Goal: Browse casually

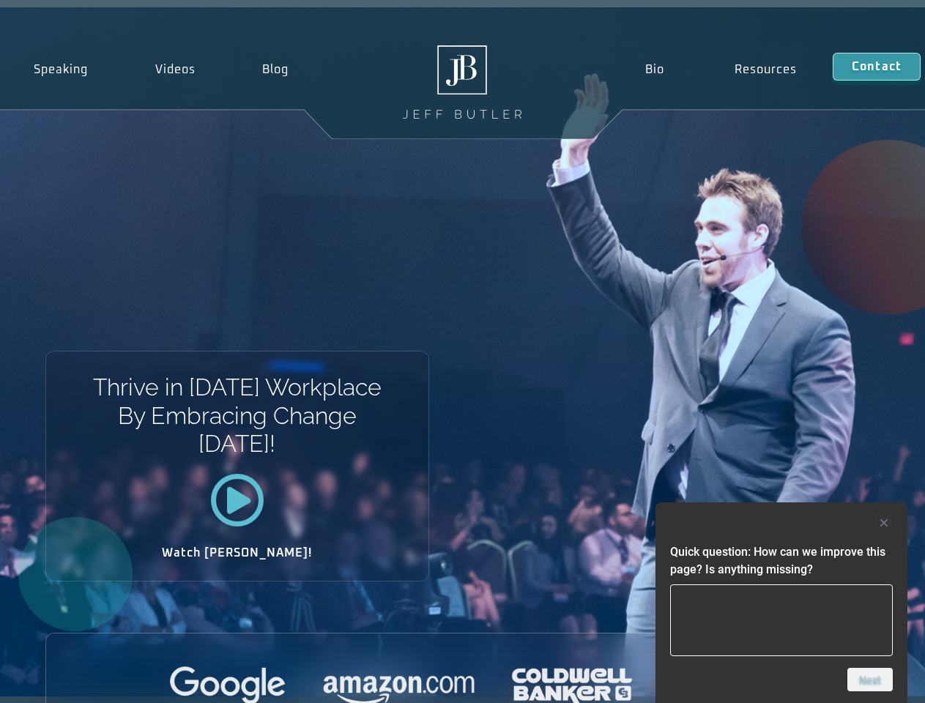
click at [462, 351] on div "Thrive in [DATE] Workplace By Embracing Change [DATE]! Watch [PERSON_NAME]!" at bounding box center [462, 351] width 925 height 689
click at [781, 523] on div at bounding box center [781, 523] width 223 height 18
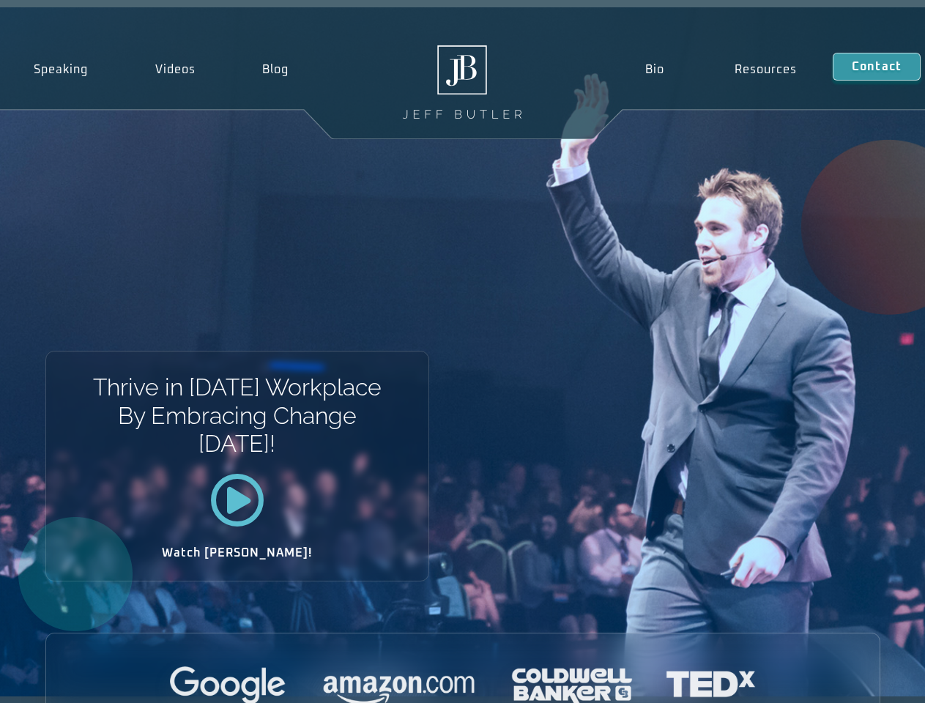
click at [870, 679] on div at bounding box center [462, 686] width 833 height 40
